Goal: Task Accomplishment & Management: Use online tool/utility

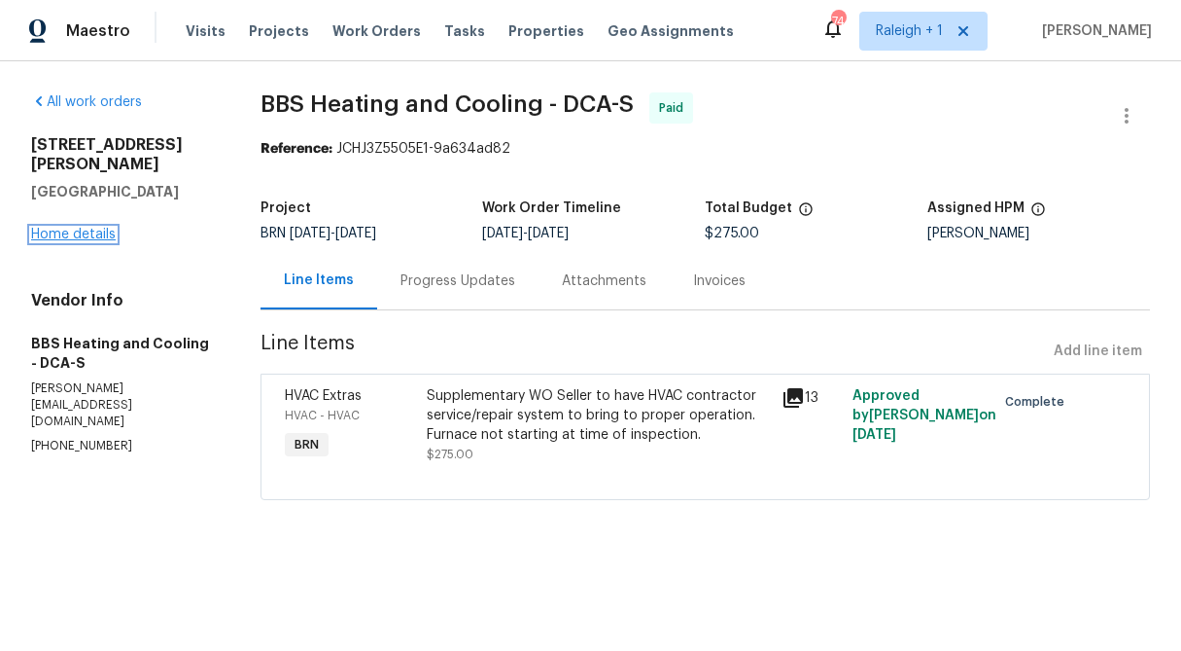
click at [76, 228] on link "Home details" at bounding box center [73, 235] width 85 height 14
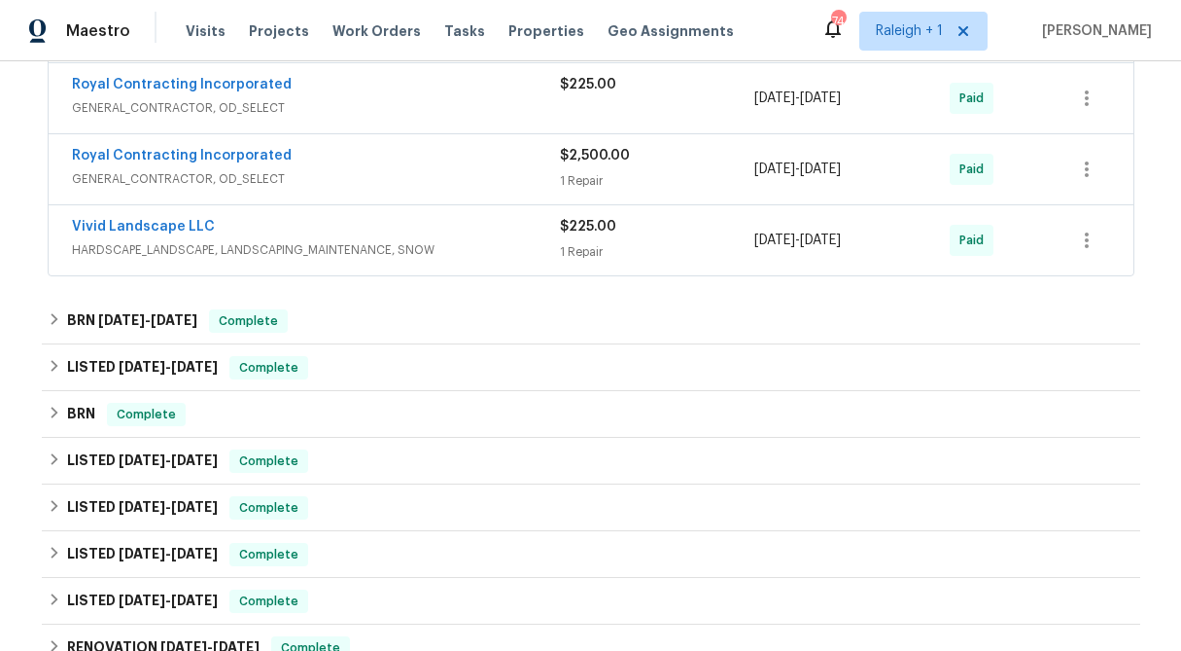
scroll to position [586, 0]
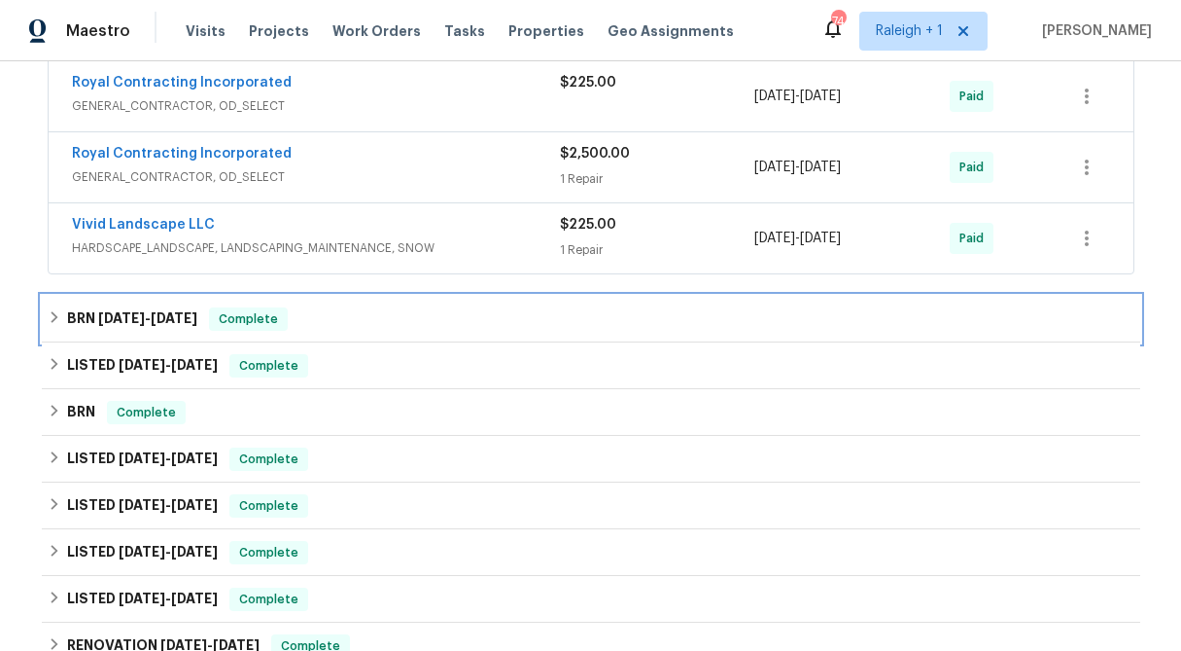
click at [53, 318] on icon at bounding box center [55, 317] width 14 height 14
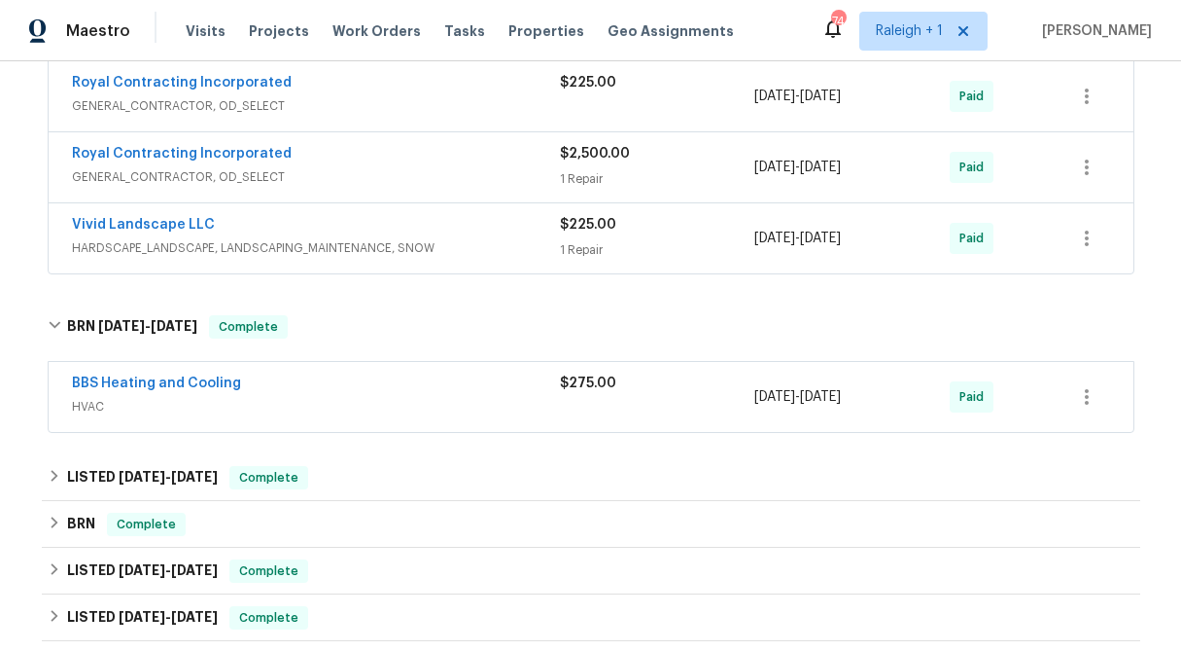
click at [613, 394] on div "$275.00" at bounding box center [657, 396] width 195 height 47
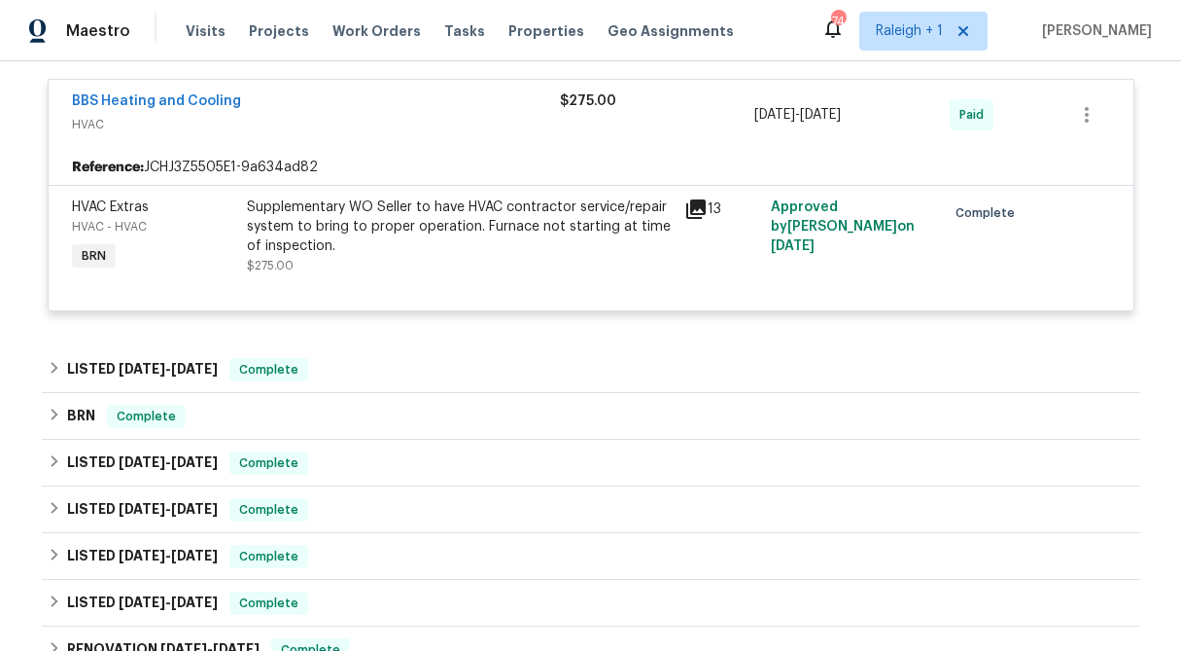
scroll to position [884, 0]
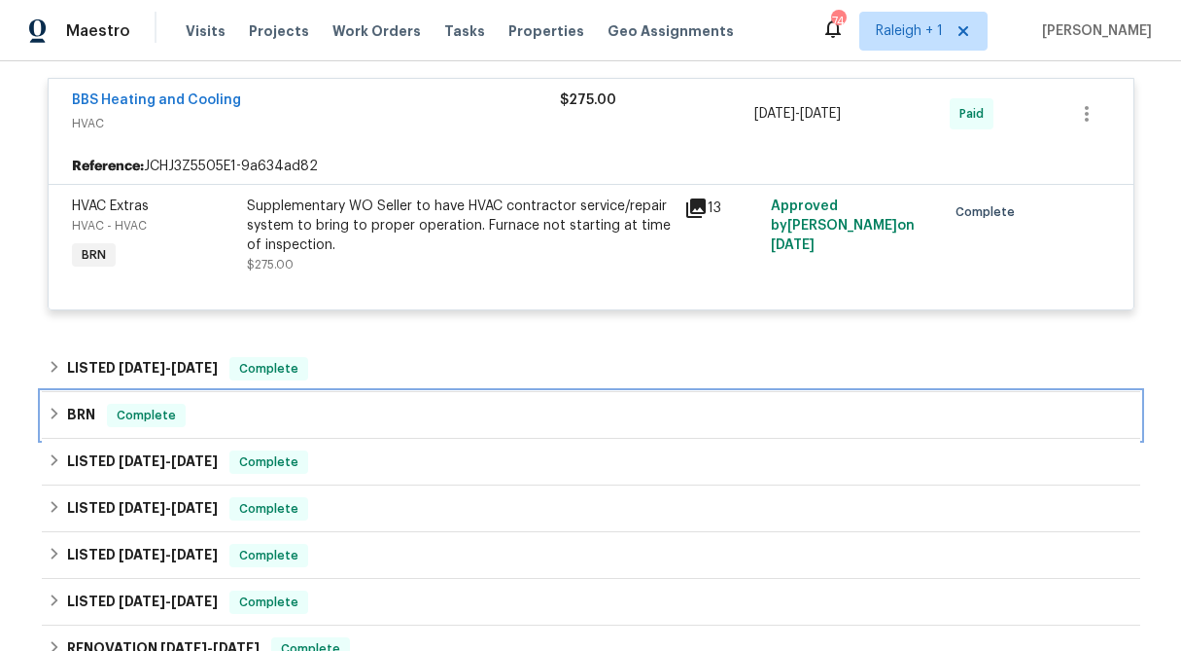
click at [53, 416] on icon at bounding box center [55, 413] width 14 height 14
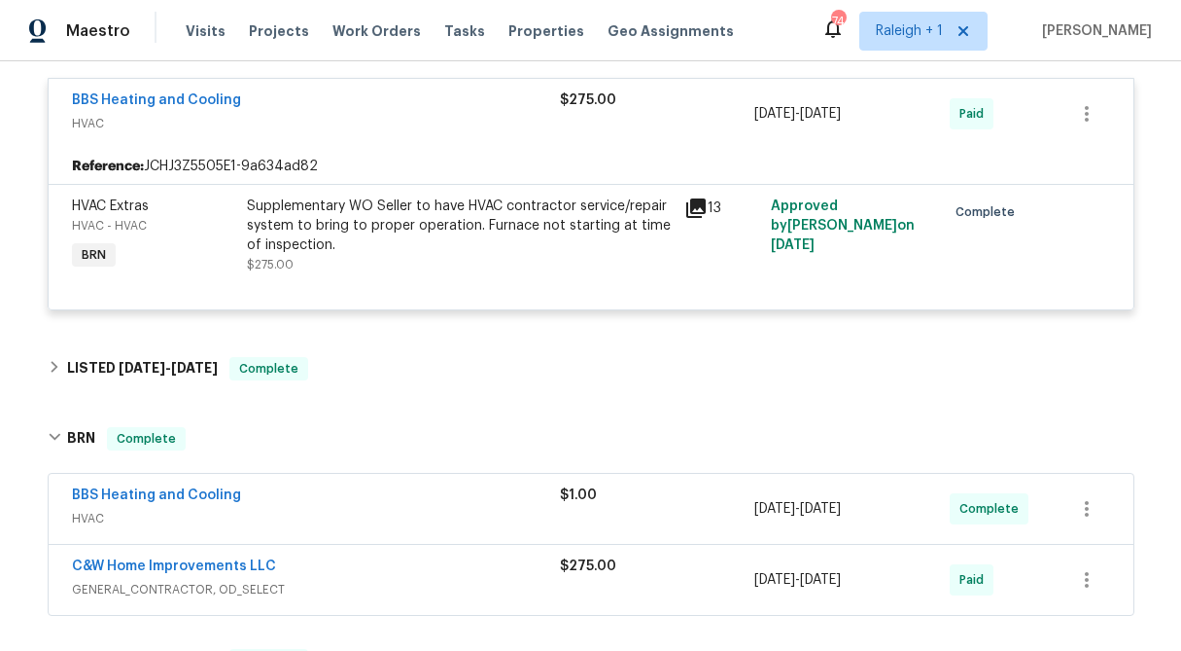
click at [654, 510] on div "$1.00" at bounding box center [657, 508] width 195 height 47
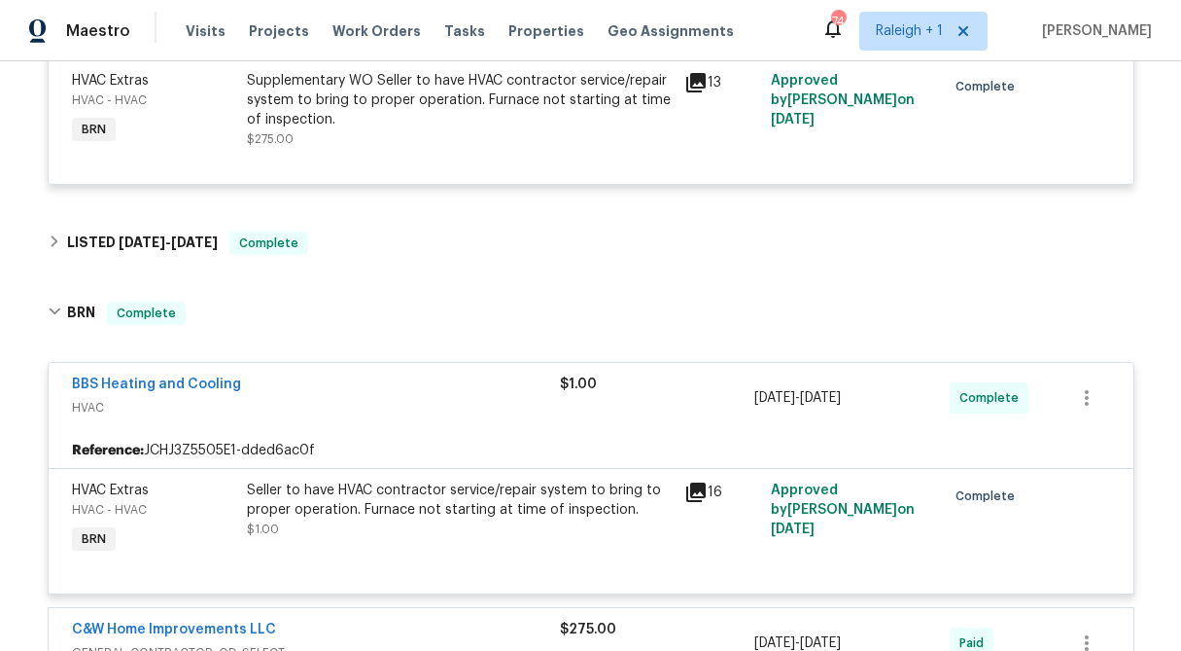
scroll to position [1010, 0]
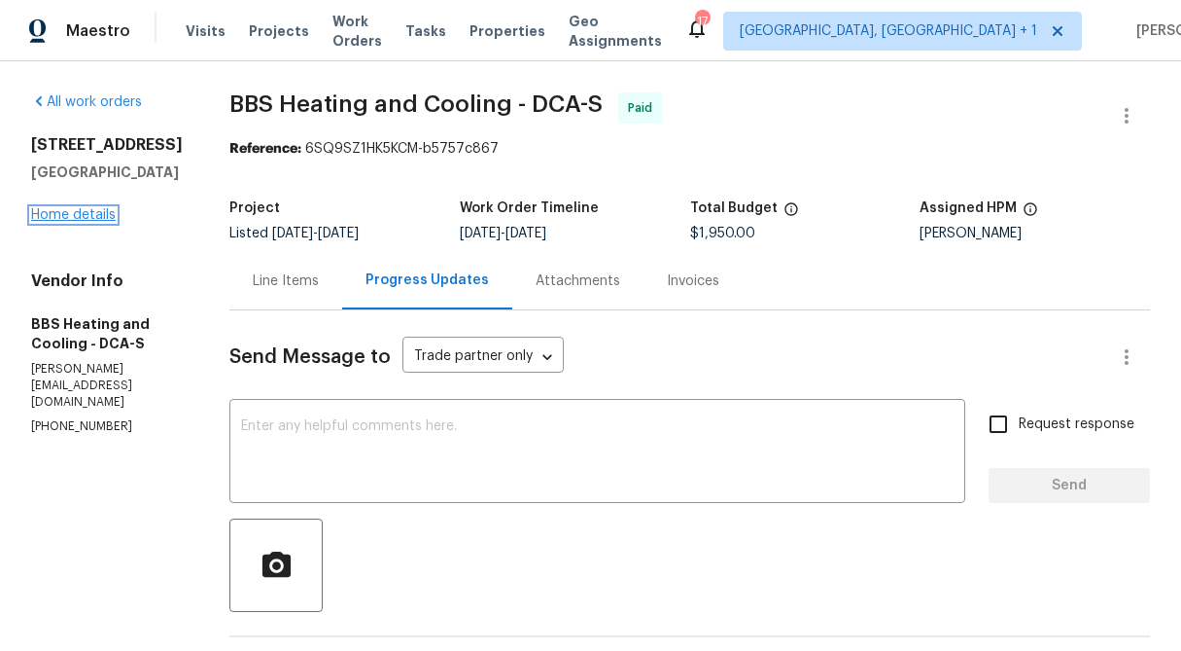
click at [85, 222] on link "Home details" at bounding box center [73, 215] width 85 height 14
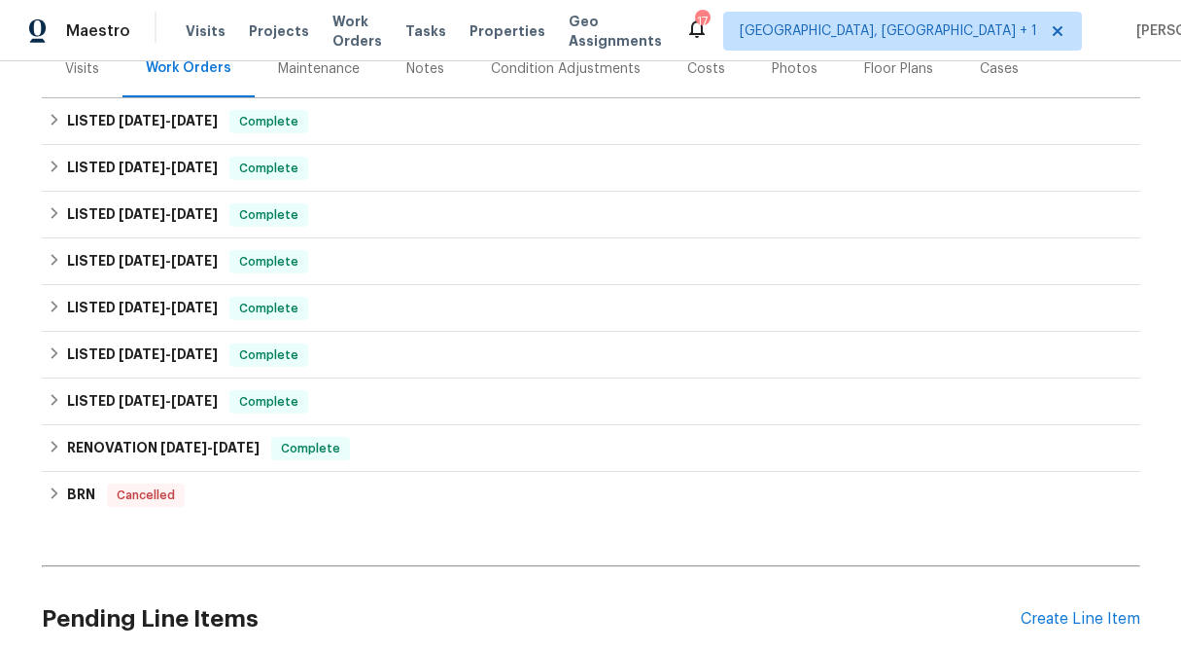
scroll to position [258, 0]
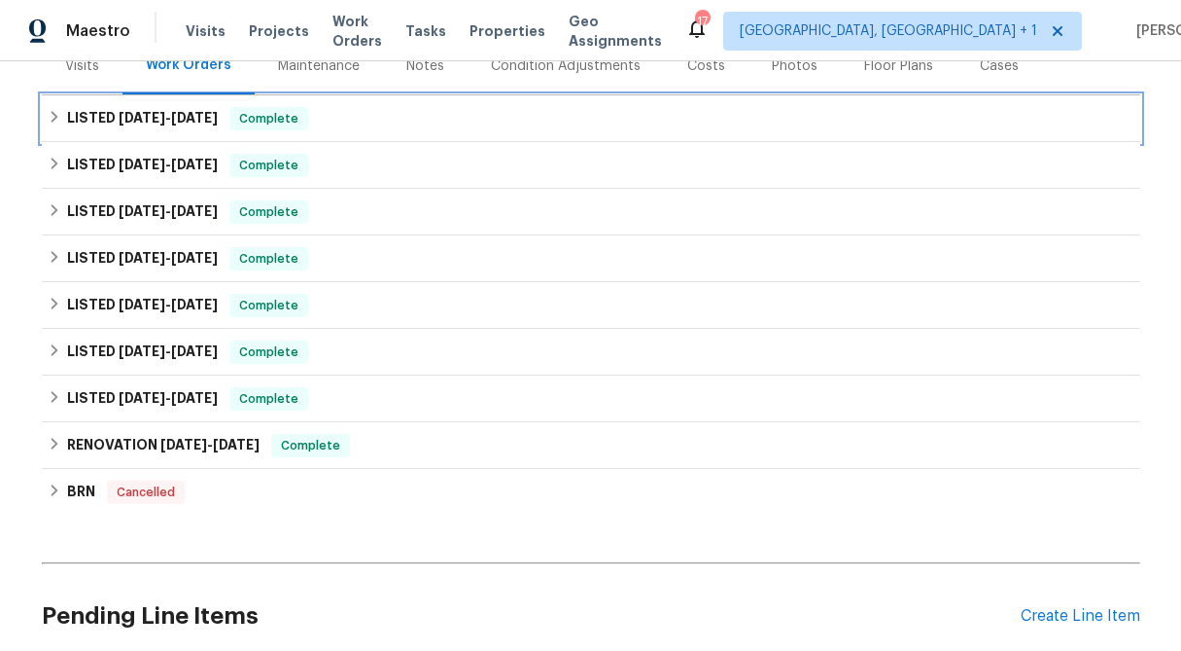
click at [71, 122] on h6 "LISTED 7/31/25 - 8/8/25" at bounding box center [142, 118] width 151 height 23
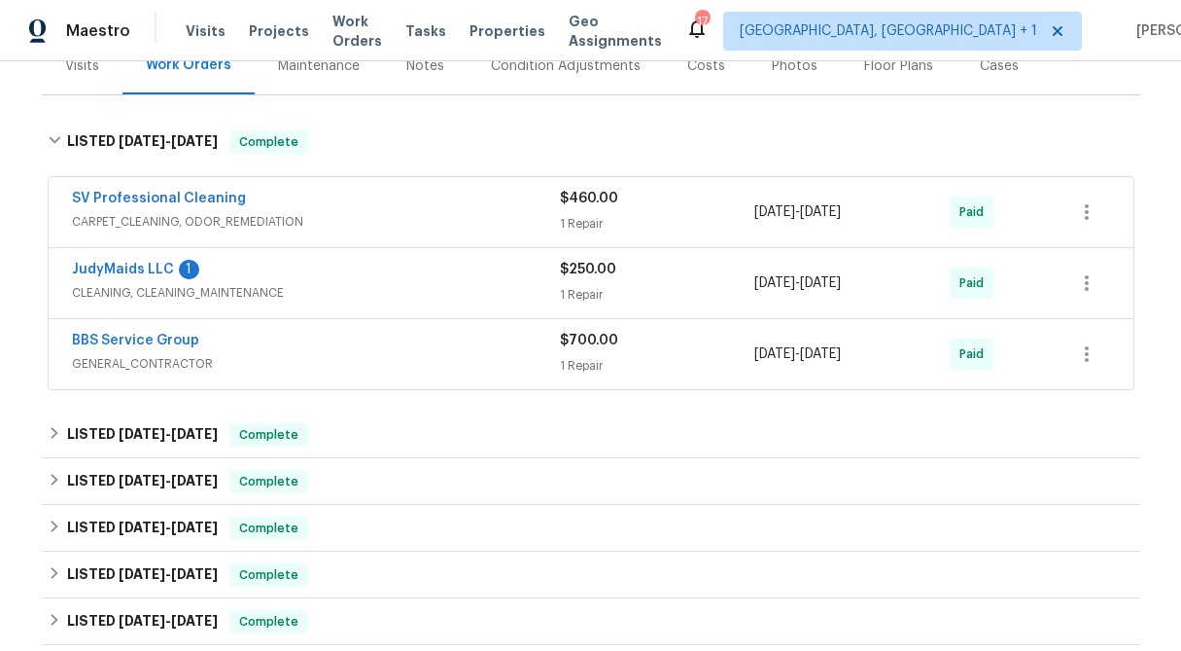
click at [610, 346] on span "$700.00" at bounding box center [589, 341] width 58 height 14
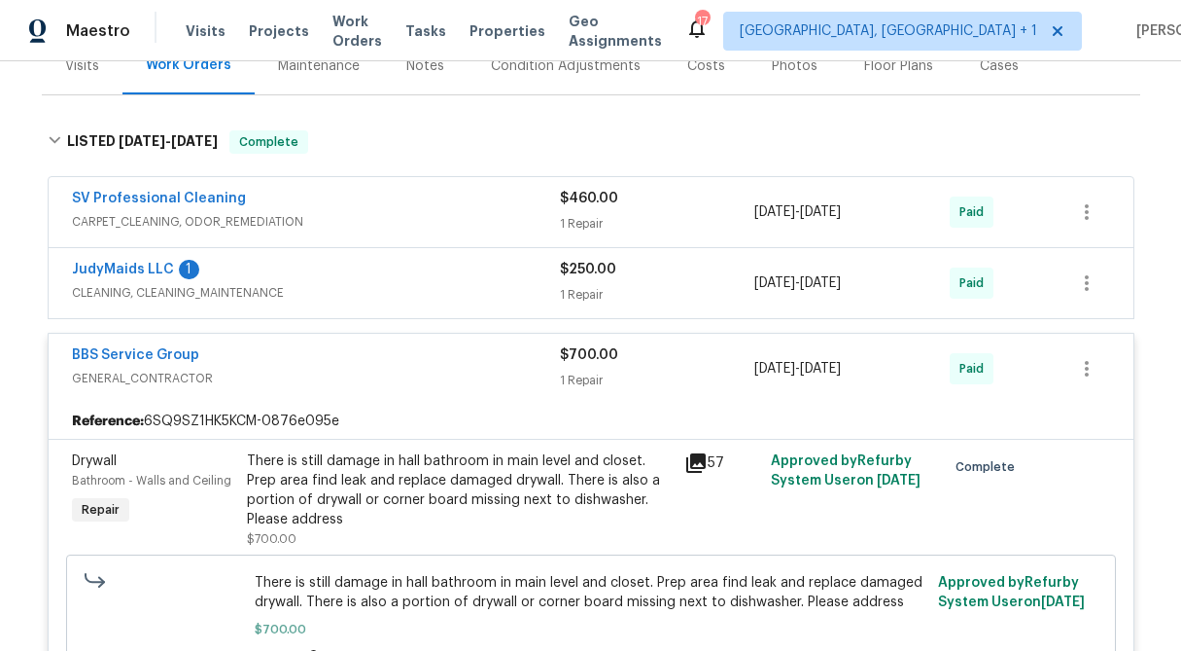
click at [606, 366] on div "$700.00 1 Repair" at bounding box center [657, 368] width 195 height 47
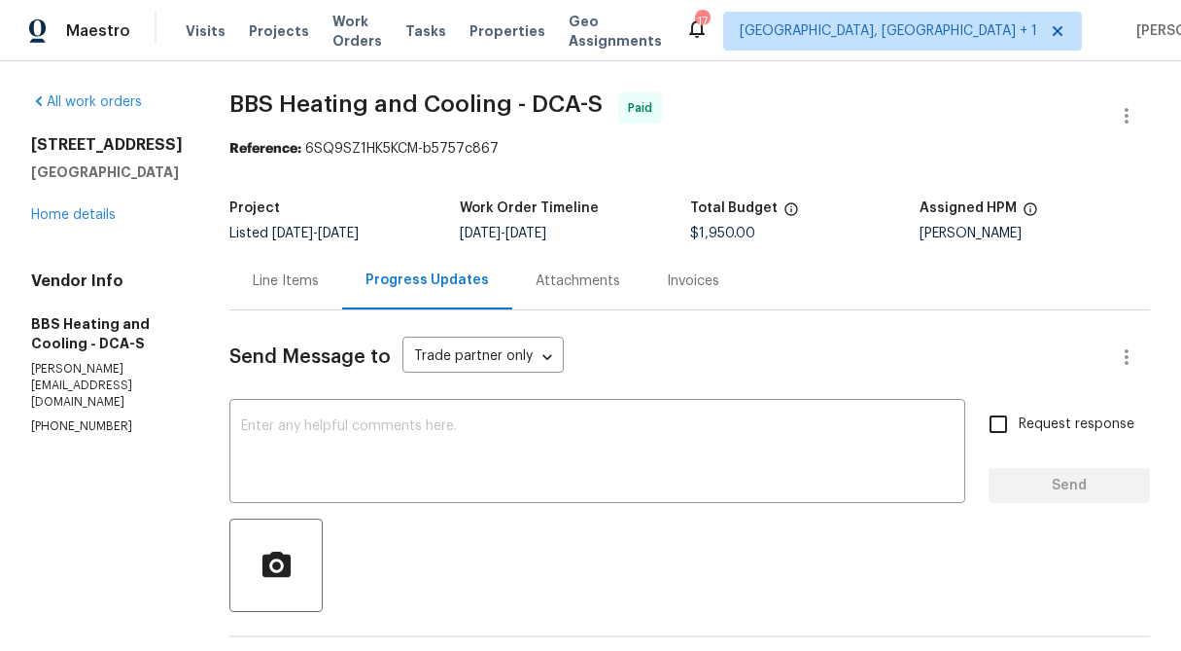
click at [317, 282] on div "Line Items" at bounding box center [286, 280] width 66 height 19
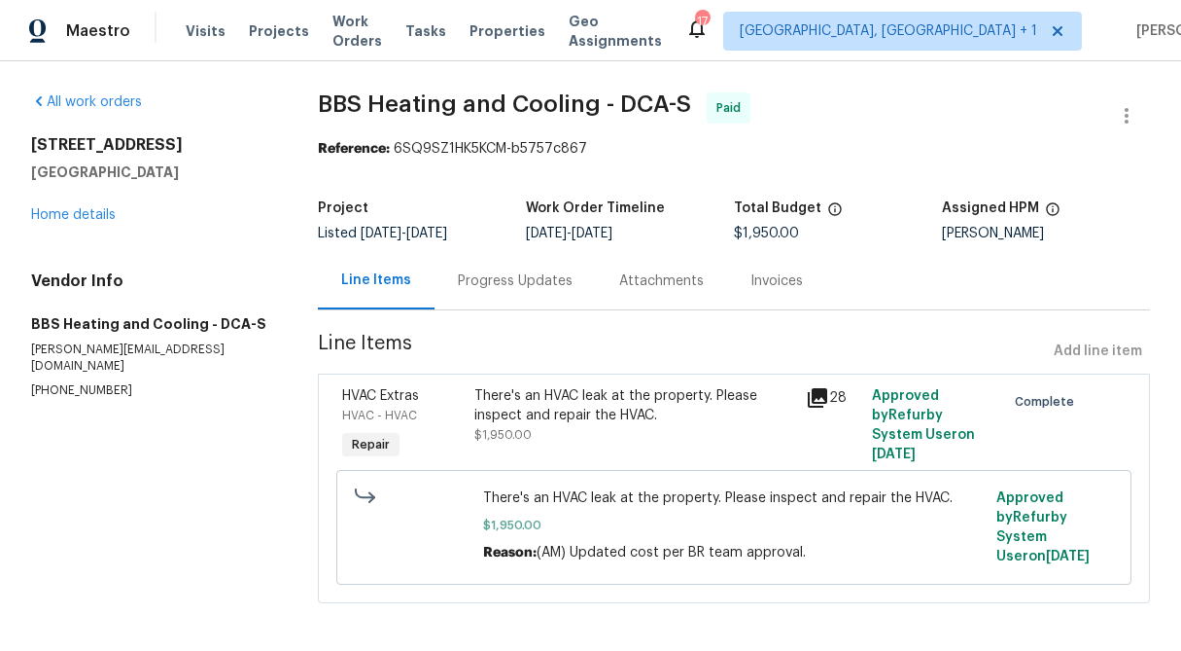
scroll to position [7, 0]
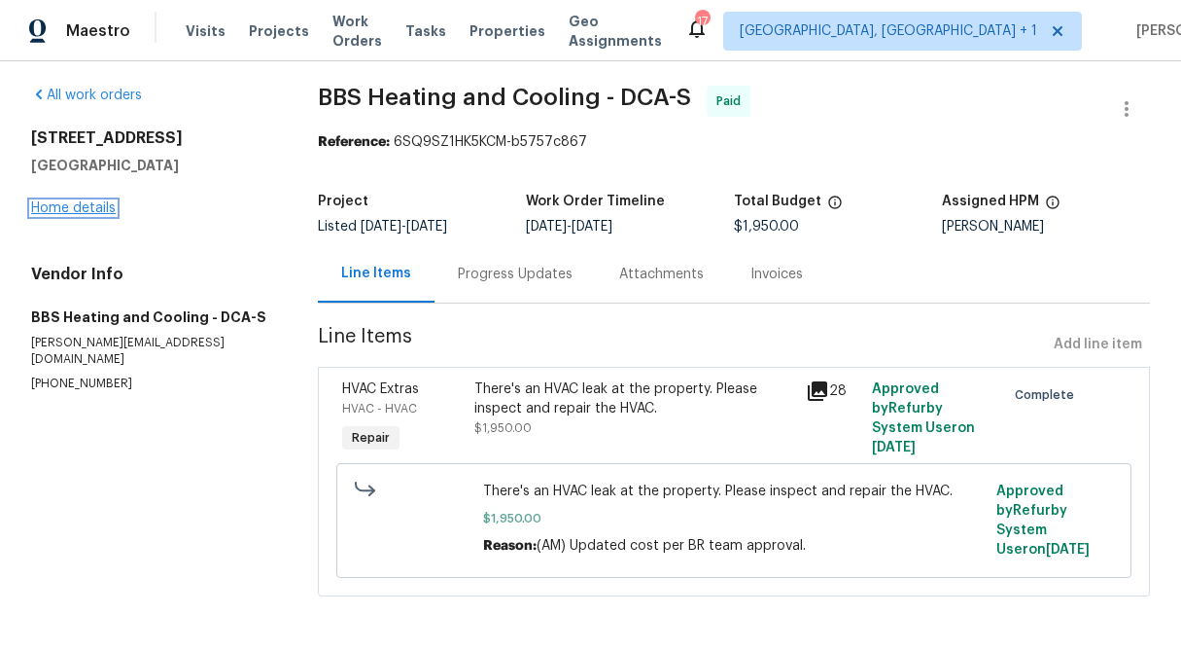
click at [76, 210] on link "Home details" at bounding box center [73, 208] width 85 height 14
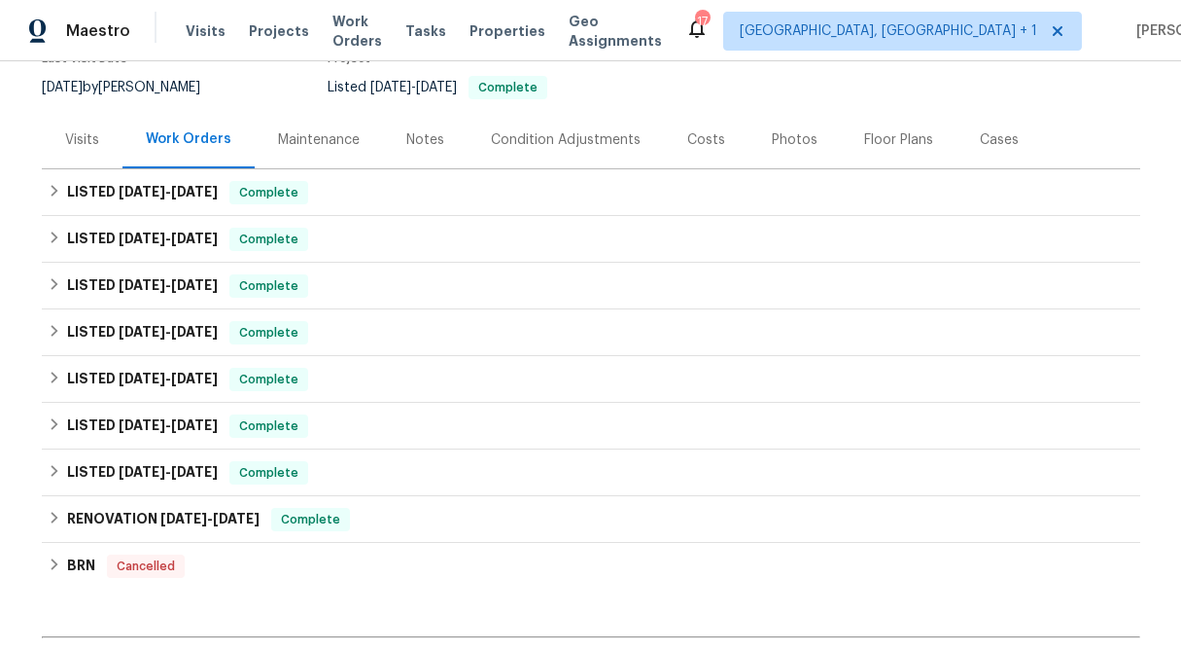
scroll to position [187, 0]
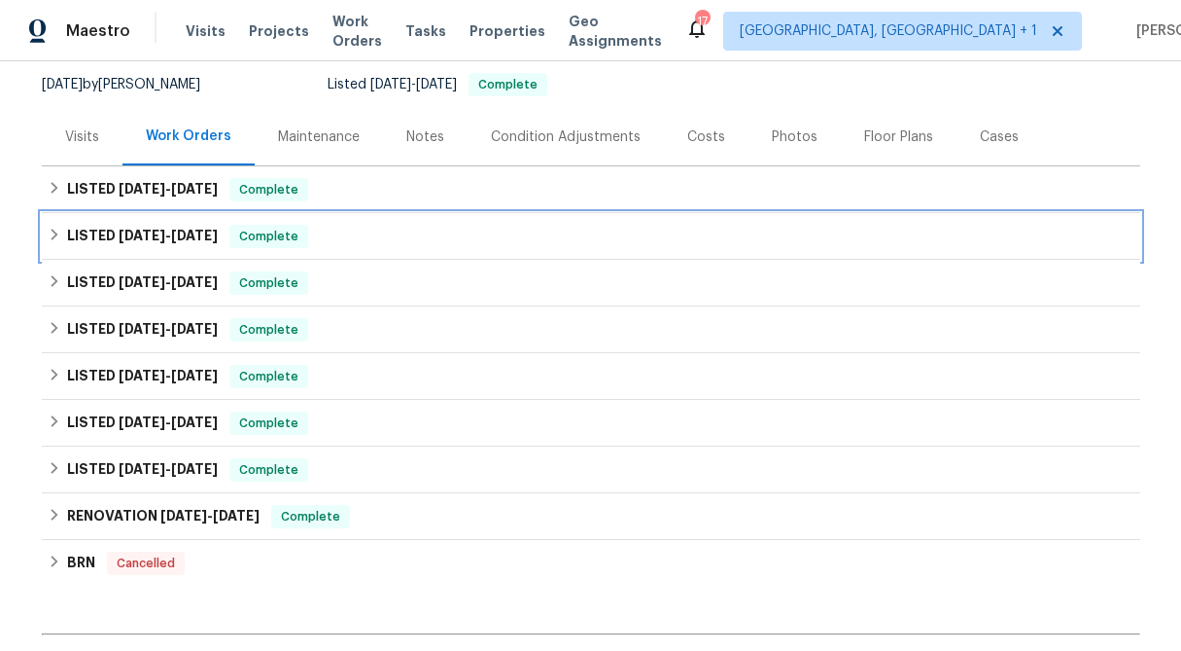
click at [53, 234] on icon at bounding box center [55, 235] width 14 height 14
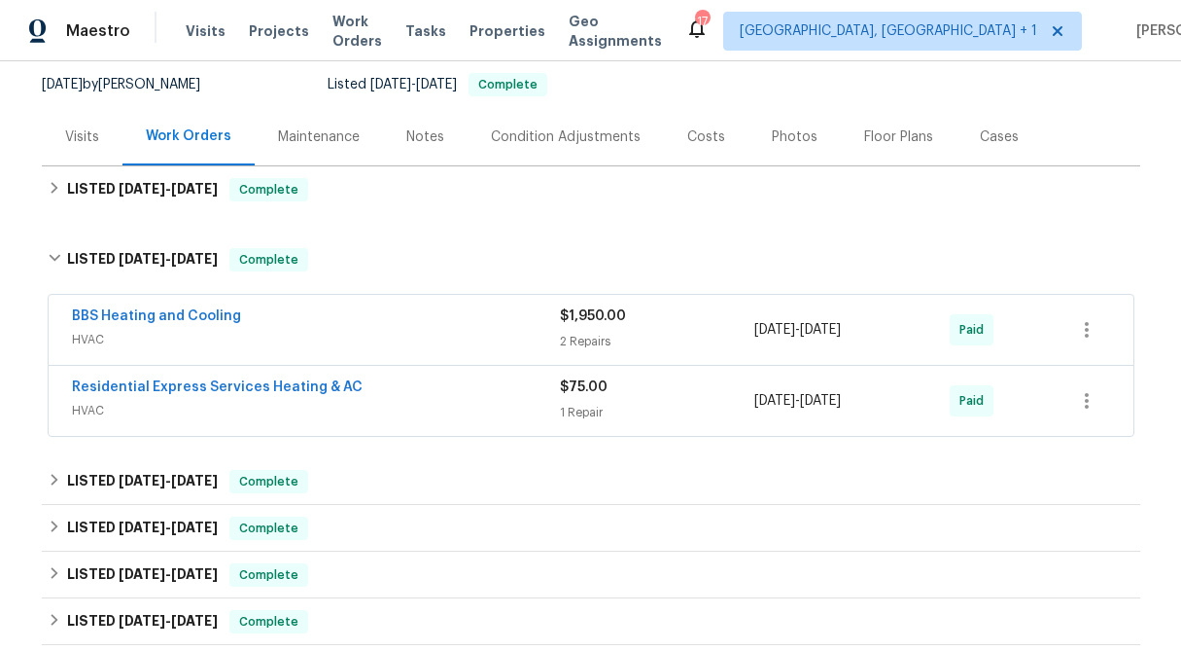
click at [634, 333] on div "2 Repairs" at bounding box center [657, 341] width 195 height 19
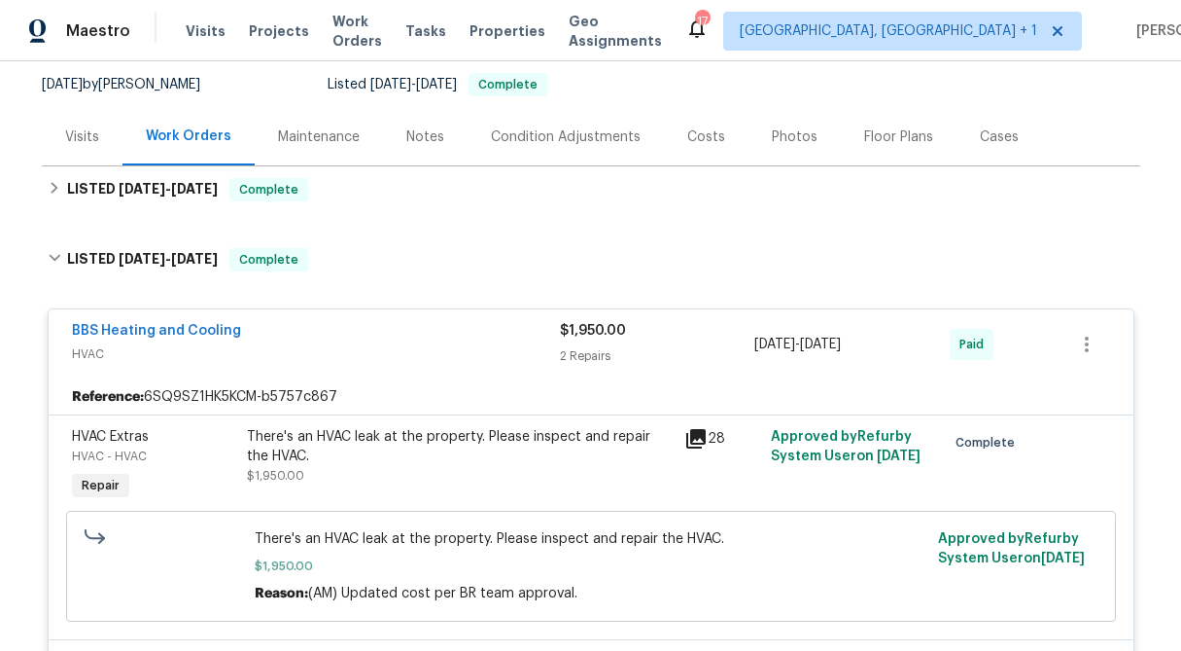
click at [634, 333] on div "$1,950.00" at bounding box center [657, 330] width 195 height 19
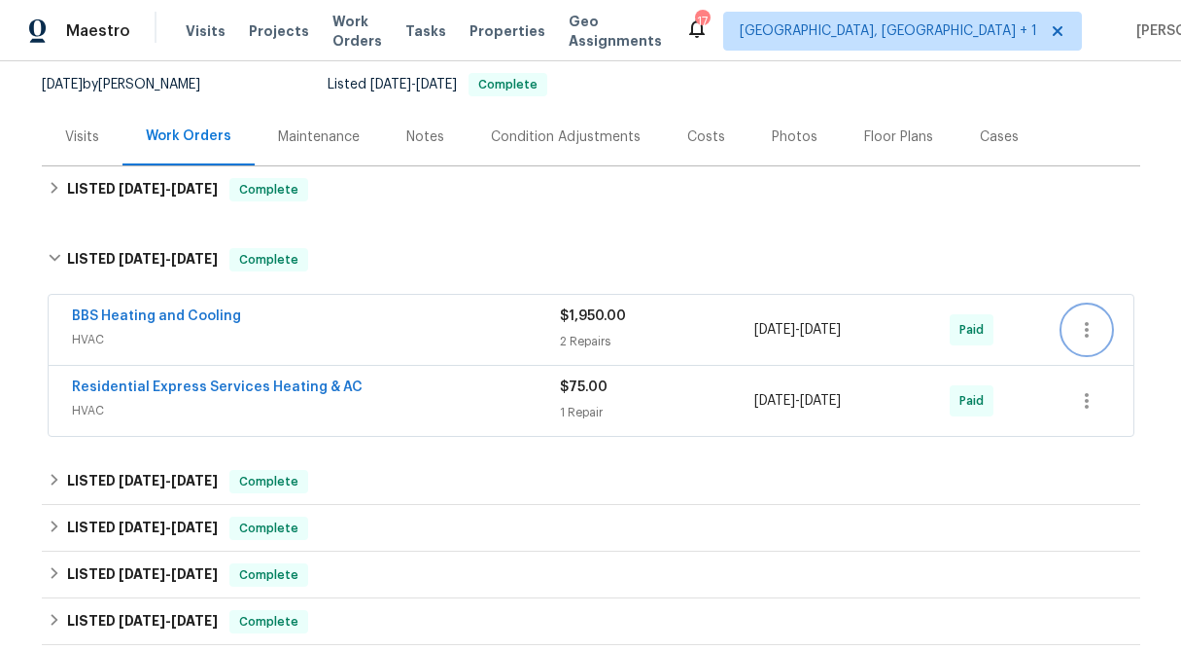
click at [1088, 320] on icon "button" at bounding box center [1086, 329] width 23 height 23
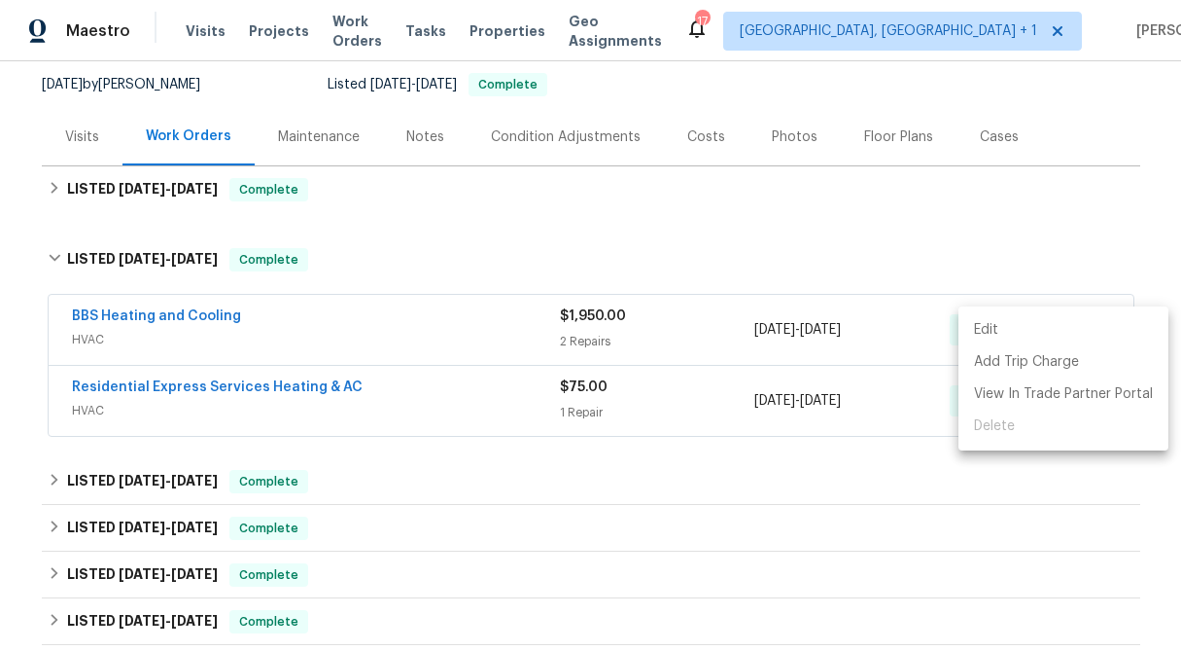
click at [1088, 320] on li "Edit" at bounding box center [1064, 330] width 210 height 32
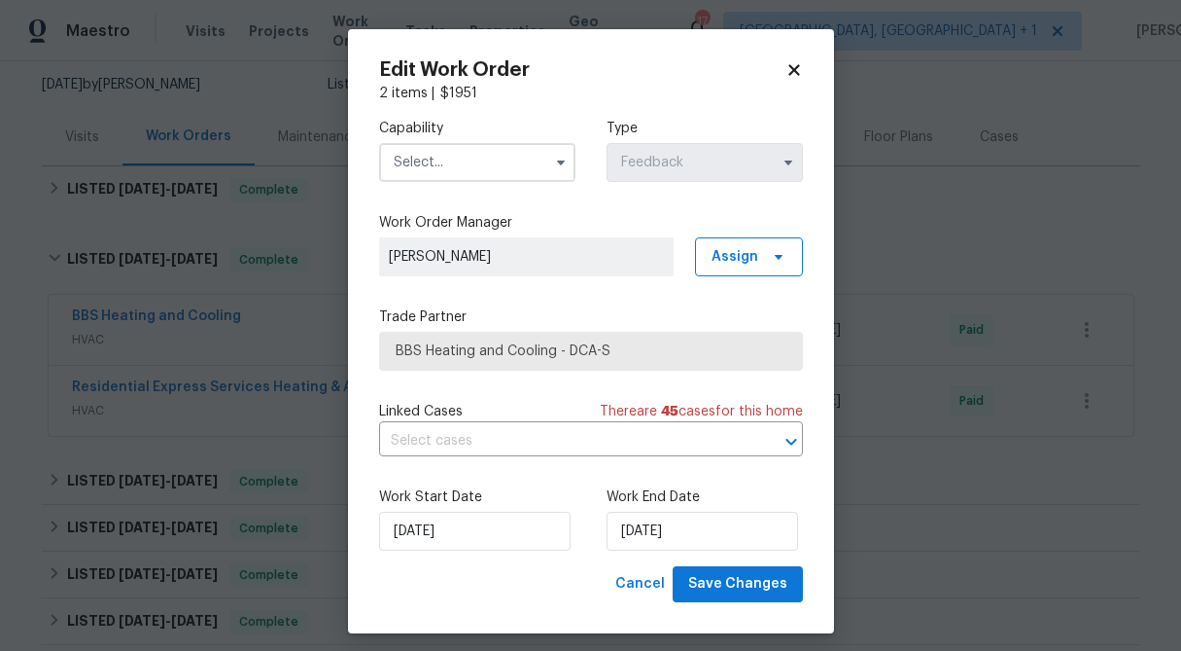
click at [795, 72] on icon at bounding box center [794, 69] width 11 height 11
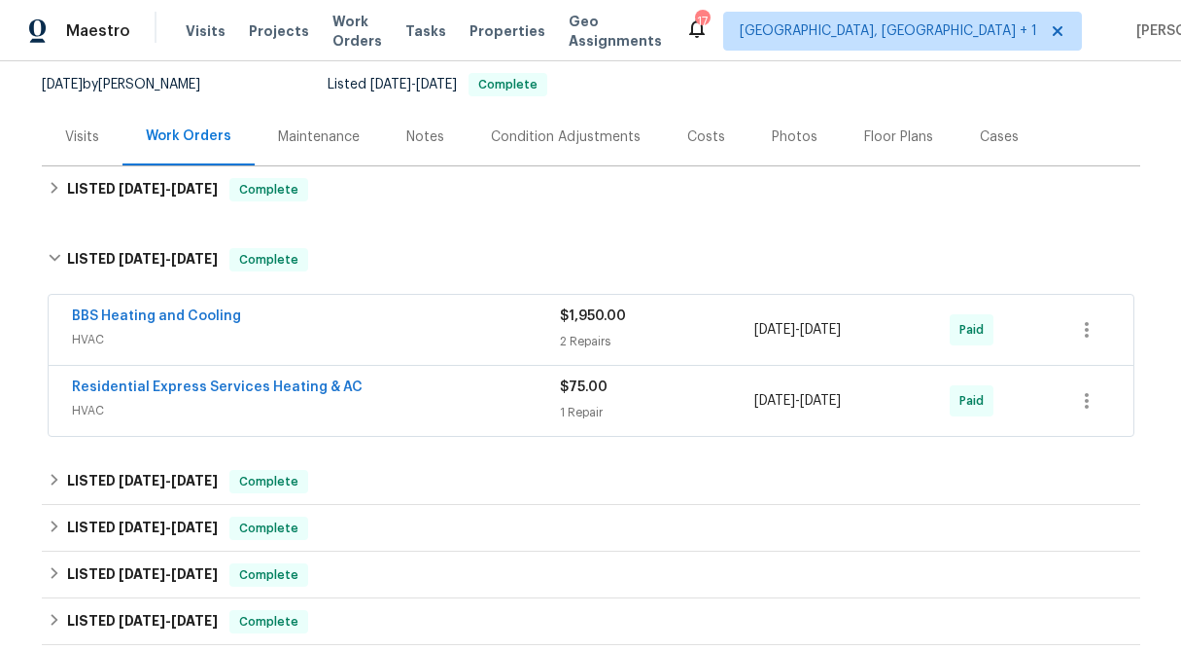
scroll to position [0, 0]
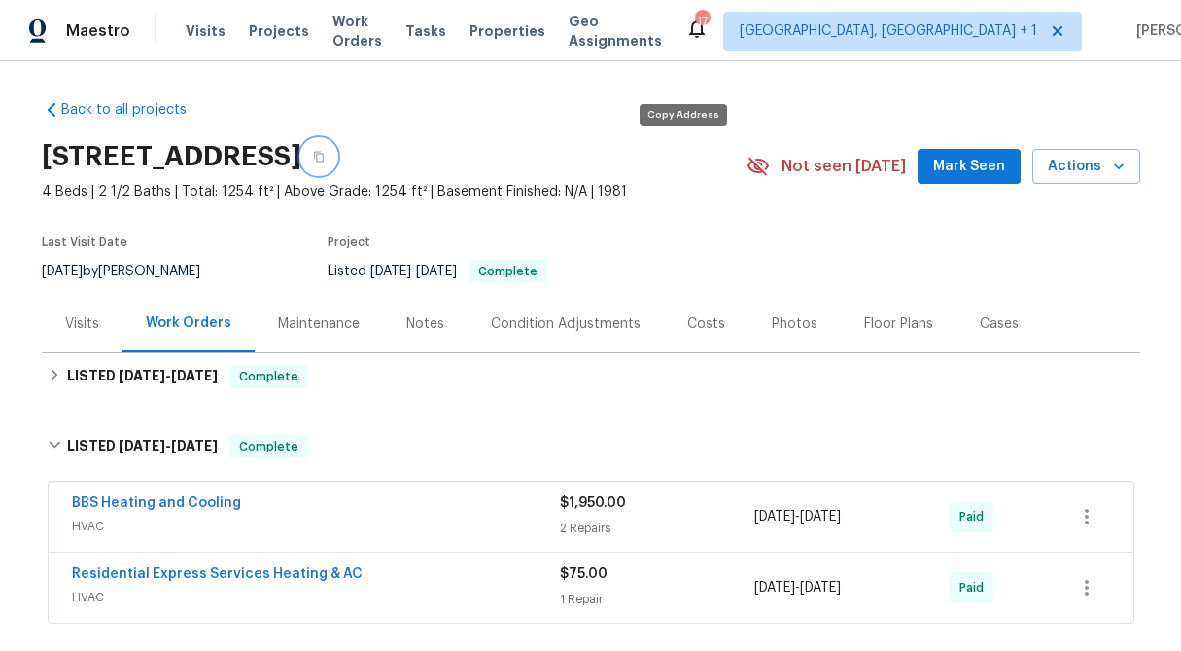
click at [324, 157] on icon "button" at bounding box center [319, 157] width 10 height 11
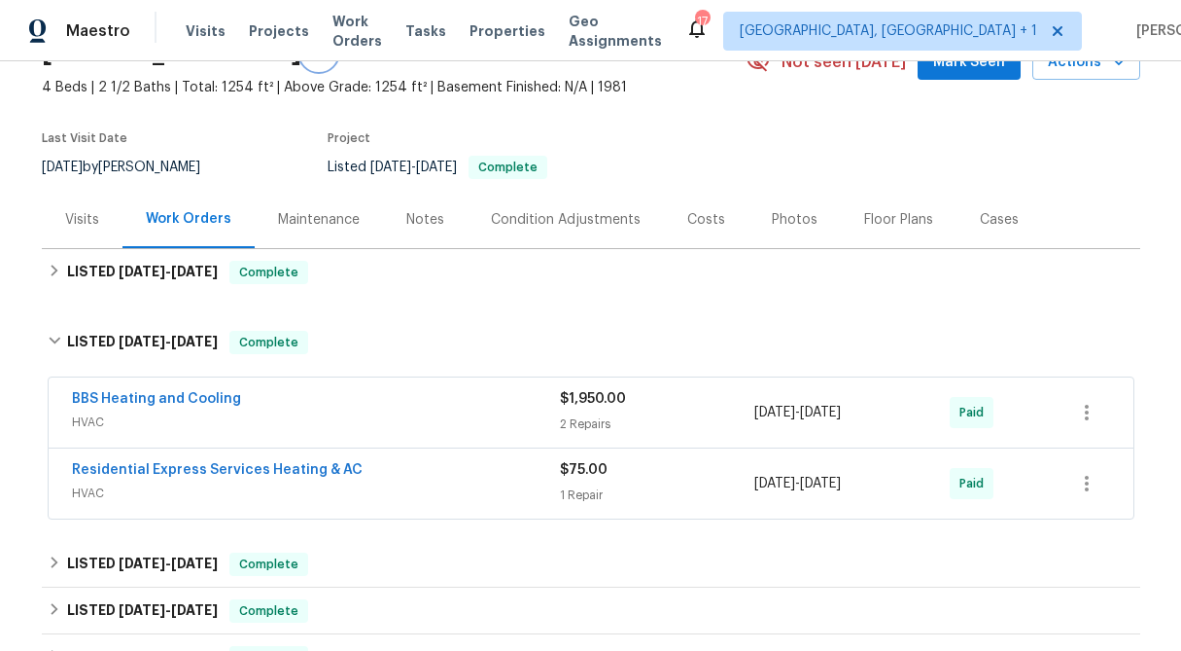
scroll to position [136, 0]
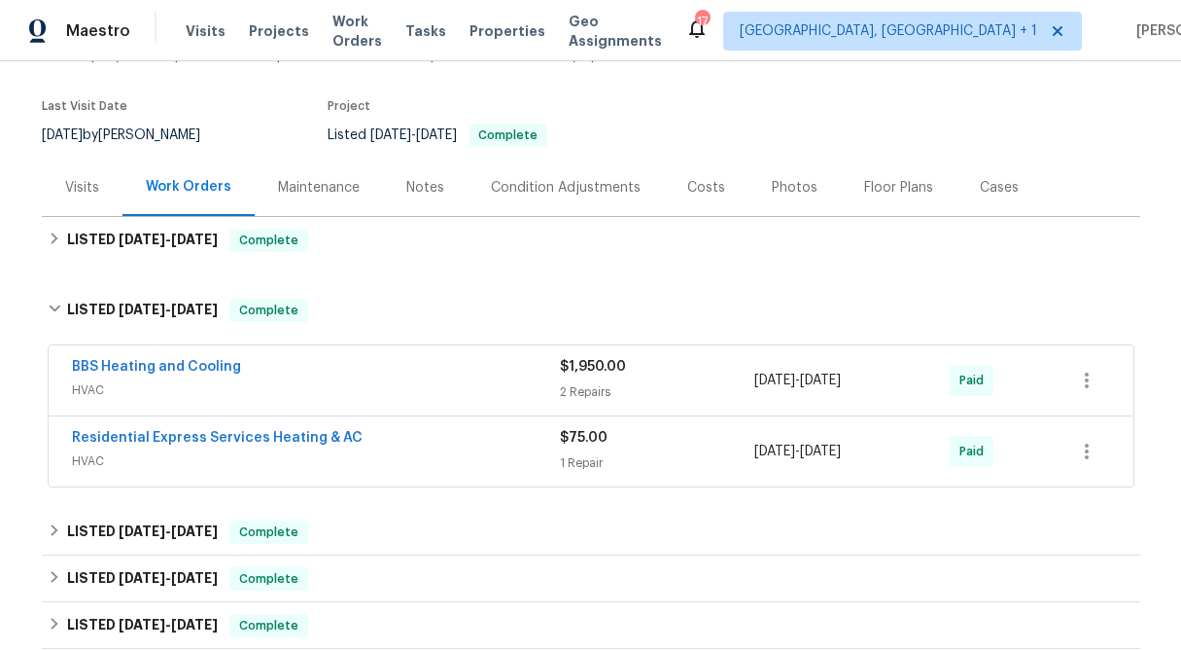
click at [581, 388] on div "2 Repairs" at bounding box center [657, 391] width 195 height 19
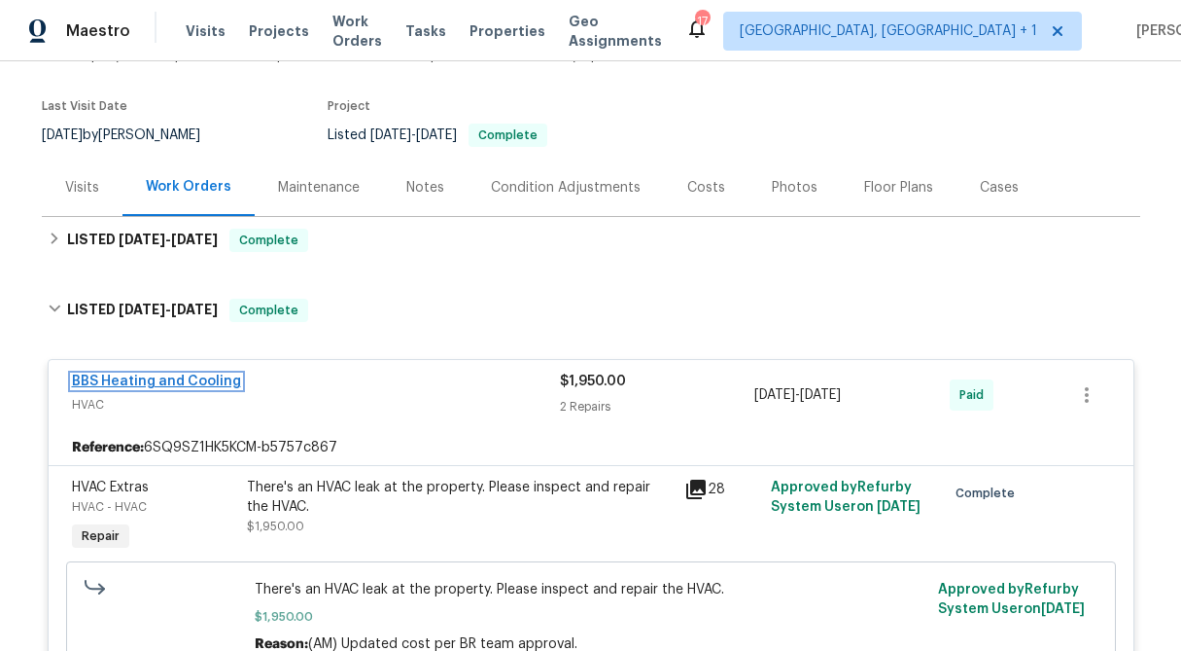
click at [170, 379] on link "BBS Heating and Cooling" at bounding box center [156, 381] width 169 height 14
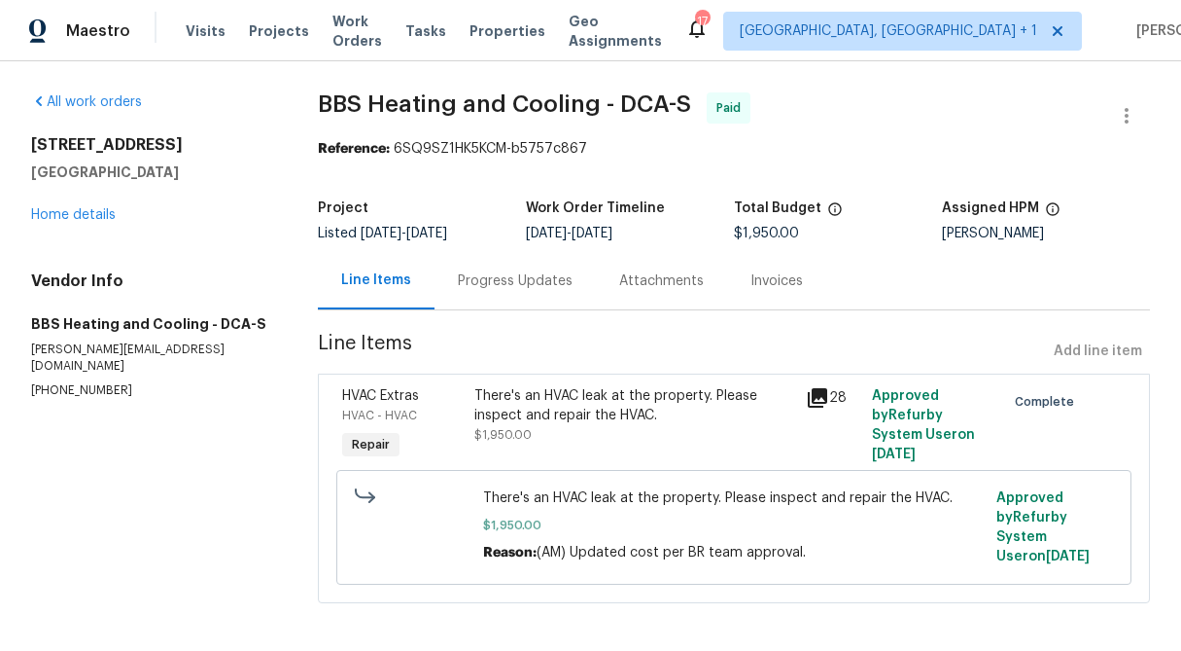
scroll to position [7, 0]
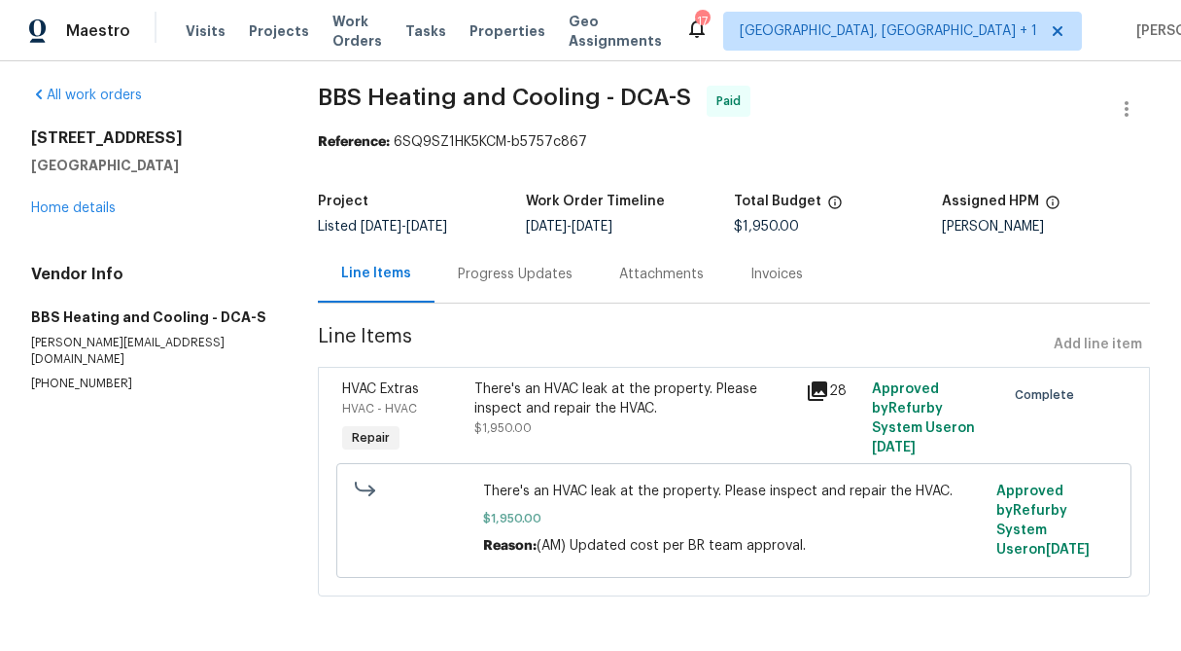
click at [519, 279] on div "Progress Updates" at bounding box center [515, 273] width 115 height 19
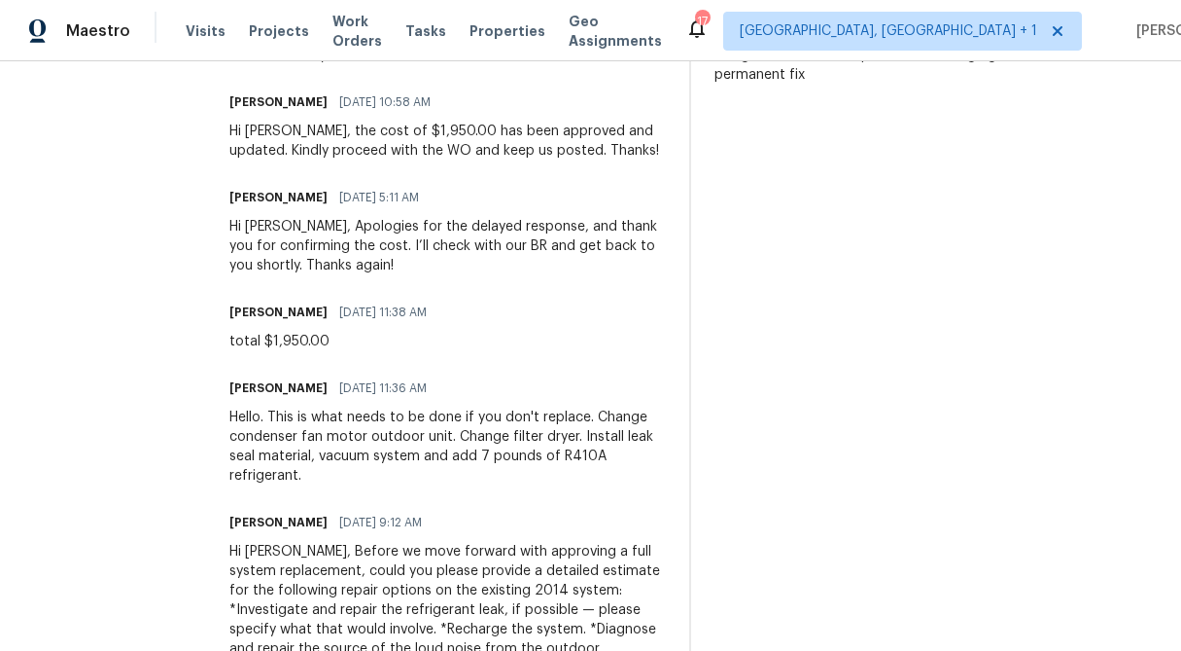
scroll to position [863, 0]
